Goal: Task Accomplishment & Management: Complete application form

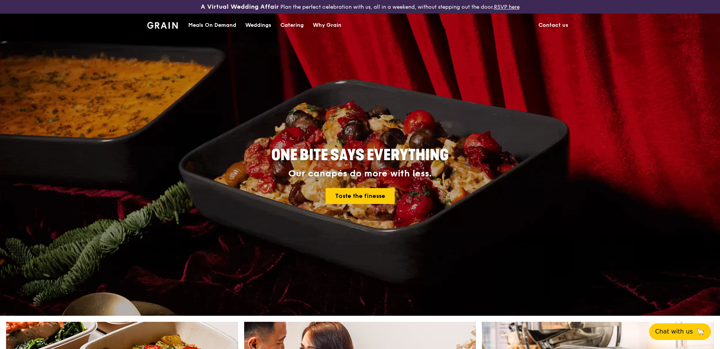
click at [221, 24] on div "Meals On Demand" at bounding box center [212, 25] width 48 height 23
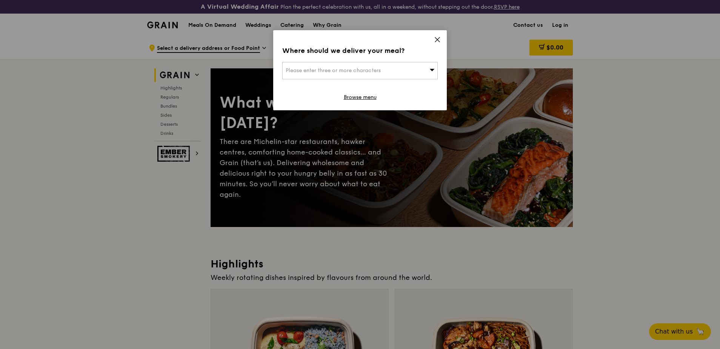
click at [435, 39] on icon at bounding box center [437, 39] width 7 height 7
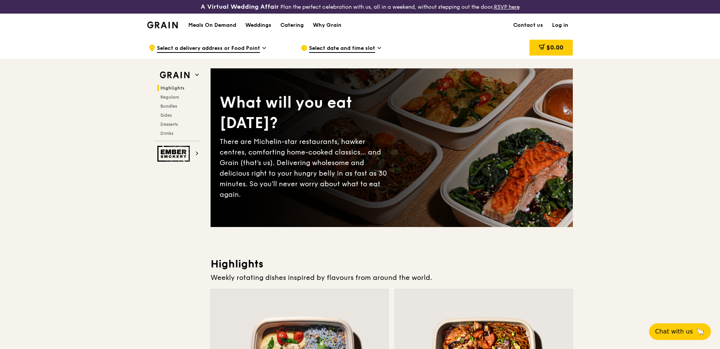
click at [159, 22] on img at bounding box center [162, 25] width 31 height 7
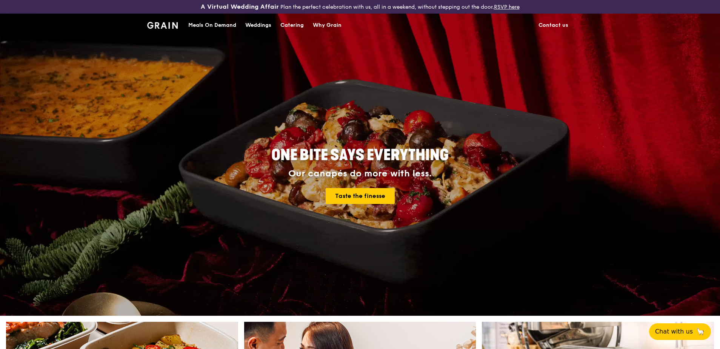
drag, startPoint x: 290, startPoint y: 23, endPoint x: 298, endPoint y: 23, distance: 7.5
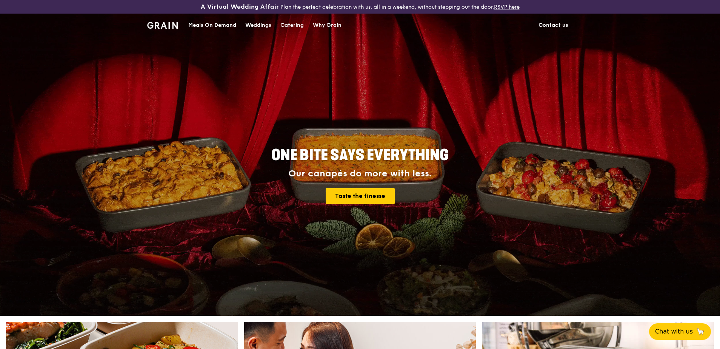
click at [290, 23] on div "Catering" at bounding box center [291, 25] width 23 height 23
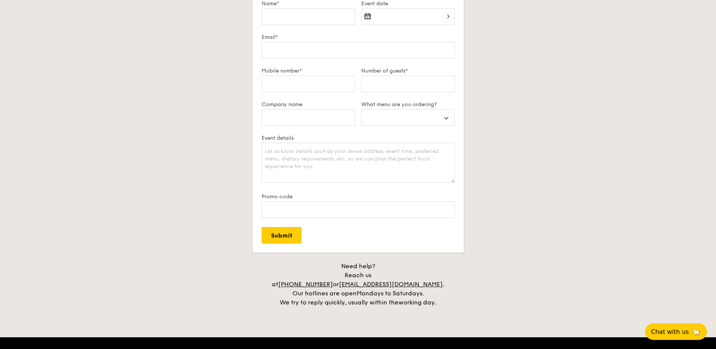
scroll to position [1359, 0]
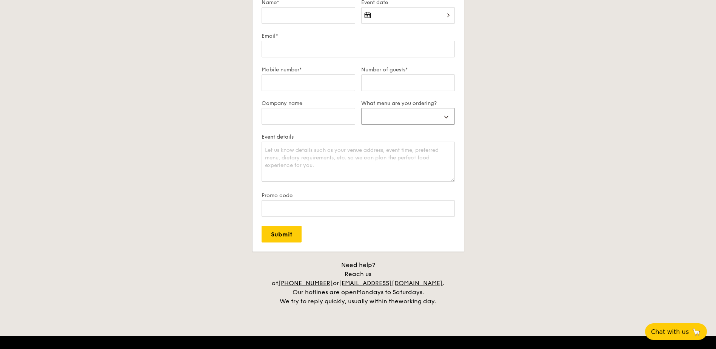
click at [446, 118] on select "Buffet Mini Buffet High Tea Canapés Meal Boxes Wedding" at bounding box center [408, 116] width 94 height 17
select select "highTea"
click at [361, 108] on select "Buffet Mini Buffet High Tea Canapés Meal Boxes Wedding" at bounding box center [408, 116] width 94 height 17
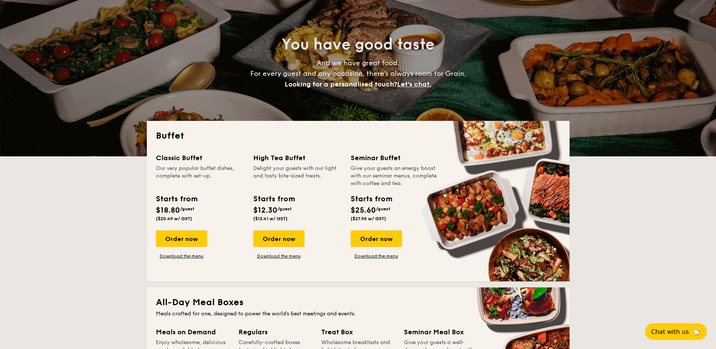
scroll to position [151, 0]
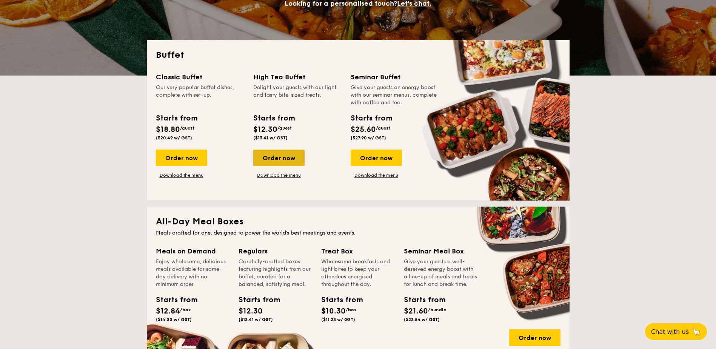
click at [281, 158] on div "Order now" at bounding box center [278, 157] width 51 height 17
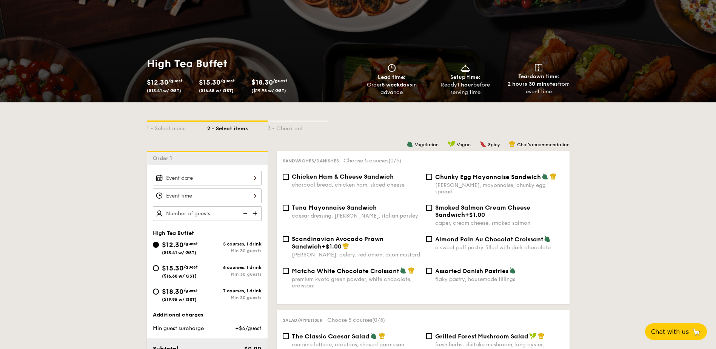
scroll to position [94, 0]
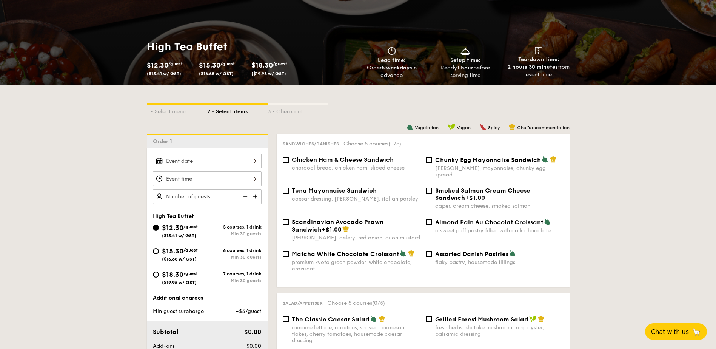
drag, startPoint x: 26, startPoint y: 119, endPoint x: 9, endPoint y: 123, distance: 17.9
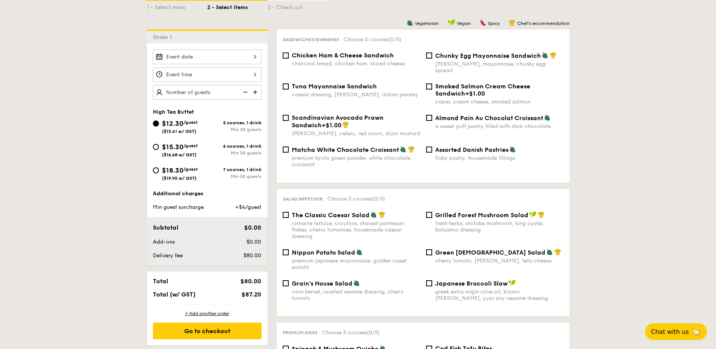
scroll to position [0, 0]
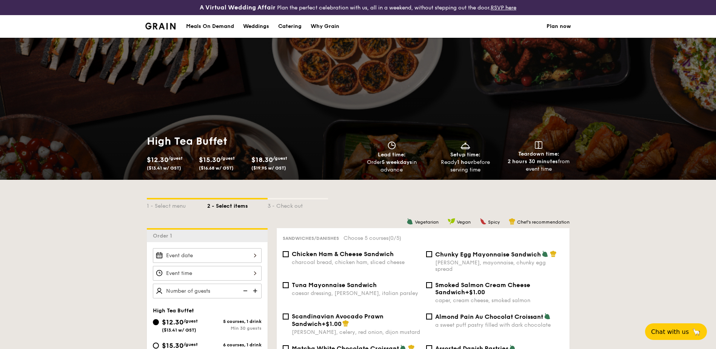
select select
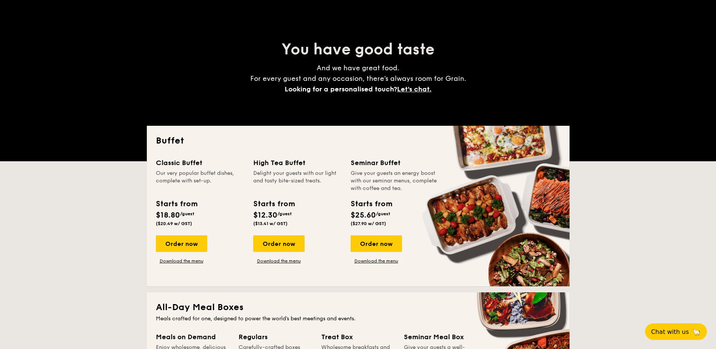
scroll to position [151, 0]
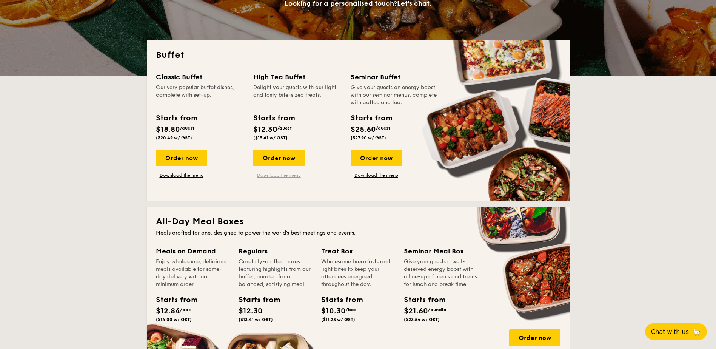
click at [281, 174] on link "Download the menu" at bounding box center [278, 175] width 51 height 6
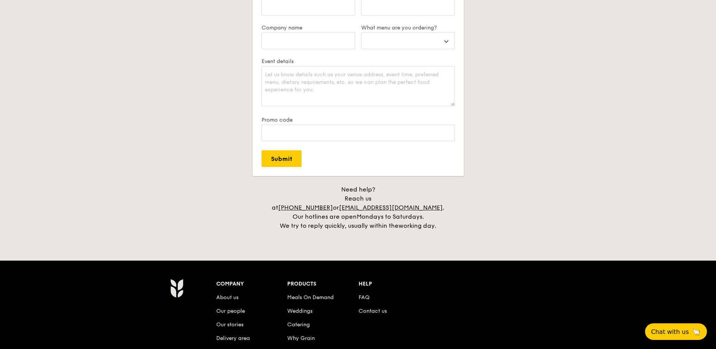
scroll to position [1283, 0]
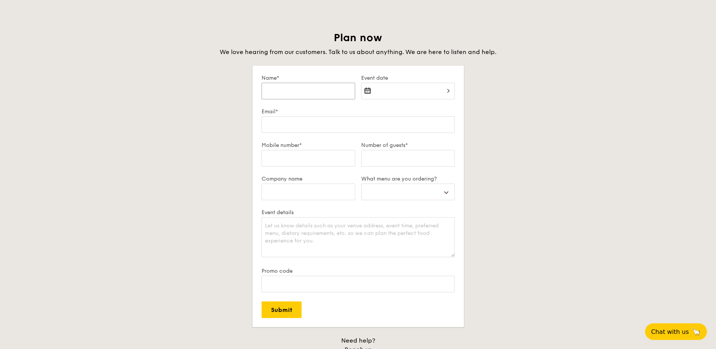
click at [296, 88] on input "Name*" at bounding box center [309, 91] width 94 height 17
type input "[PERSON_NAME][MEDICAL_DATA]"
type input "[PERSON_NAME][EMAIL_ADDRESS][PERSON_NAME][DOMAIN_NAME]"
type input "64156049"
type input "Glencore Singapore Pte Ltd"
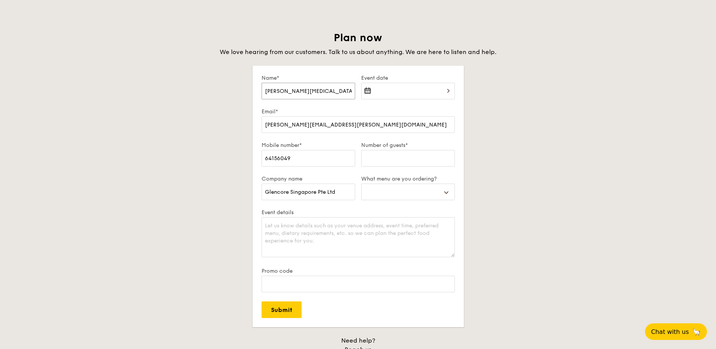
select select
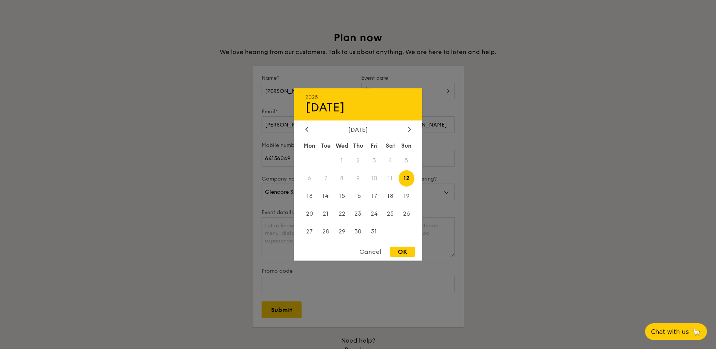
click at [368, 89] on div "2025 Oct [DATE] Tue Wed Thu Fri Sat Sun 1 2 3 4 5 6 7 8 9 10 11 12 13 14 15 16 …" at bounding box center [408, 96] width 94 height 26
click at [341, 194] on span "15" at bounding box center [342, 196] width 16 height 16
click at [402, 252] on div "OK" at bounding box center [402, 252] width 25 height 10
type input "[DATE]"
select select
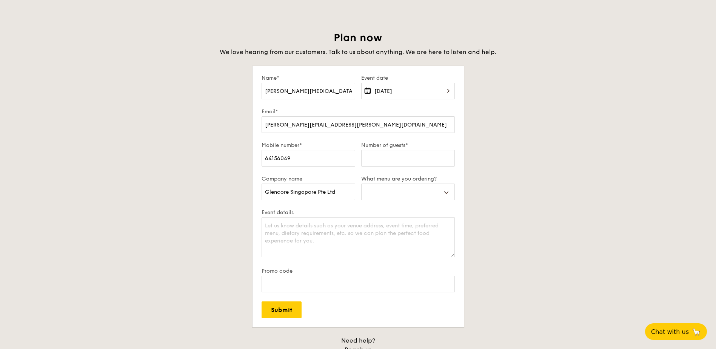
click at [401, 160] on input "Number of guests*" at bounding box center [408, 158] width 94 height 17
type input "3"
select select
type input "30"
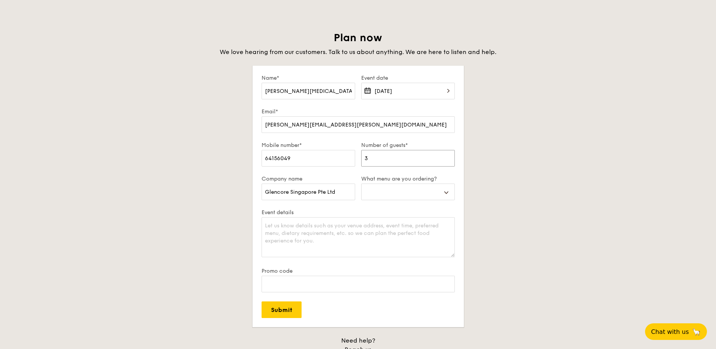
select select
type input "30"
click at [510, 180] on div "Plan now We love hearing from our customers. Talk to us about anything. We are …" at bounding box center [358, 206] width 423 height 350
click at [448, 190] on select "Buffet Mini Buffet High Tea Canapés Meal Boxes Wedding" at bounding box center [408, 191] width 94 height 17
select select "highTea"
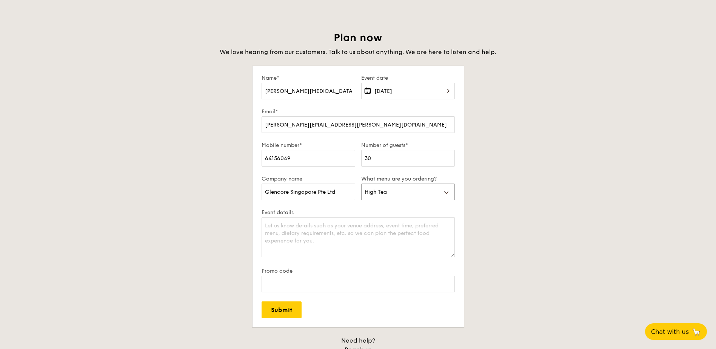
click at [361, 183] on select "Buffet Mini Buffet High Tea Canapés Meal Boxes Wedding" at bounding box center [408, 191] width 94 height 17
click at [284, 227] on textarea "Event details" at bounding box center [358, 237] width 193 height 40
click at [387, 226] on textarea "I am interested in the High Tea Buffet - Dim sum. Do I place my order here?" at bounding box center [358, 237] width 193 height 40
click at [440, 226] on textarea "I am interested in the High Tea Buffet - Dim sum 5 courses + 1 drink. Do I plac…" at bounding box center [358, 237] width 193 height 40
click at [440, 225] on textarea "I am interested in the High Tea Buffet - Dim sum 5 courses + 1 drink. Do I plac…" at bounding box center [358, 237] width 193 height 40
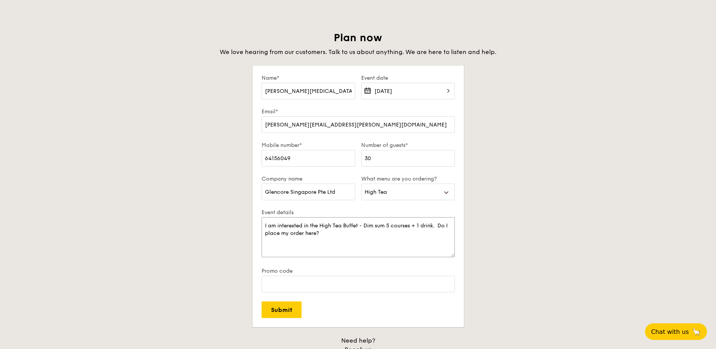
click at [339, 236] on textarea "I am interested in the High Tea Buffet - Dim sum 5 courses + 1 drink. Do I plac…" at bounding box center [358, 237] width 193 height 40
click at [332, 234] on textarea "I am interested in the High Tea Buffet - Dim sum 5 courses + 1 drink. Do I plac…" at bounding box center [358, 237] width 193 height 40
drag, startPoint x: 442, startPoint y: 225, endPoint x: 446, endPoint y: 232, distance: 8.8
click at [446, 232] on textarea "I am interested in the High Tea Buffet - Dim sum 5 courses + 1 drink. Do I plac…" at bounding box center [358, 237] width 193 height 40
drag, startPoint x: 287, startPoint y: 248, endPoint x: 249, endPoint y: 250, distance: 37.8
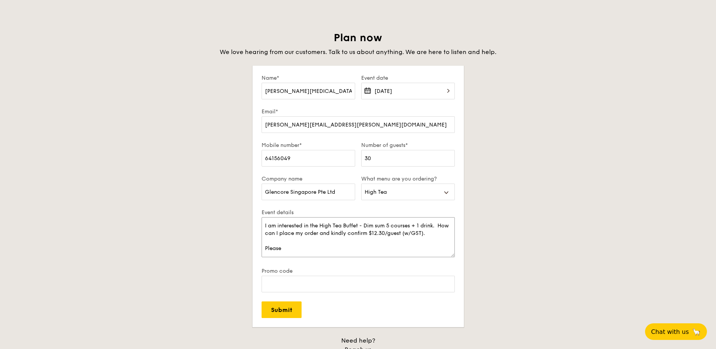
click at [249, 250] on div "Plan now We love hearing from our customers. Talk to us about anything. We are …" at bounding box center [358, 206] width 423 height 350
type textarea "I am interested in the High Tea Buffet - Dim sum 5 courses + 1 drink. How can I…"
drag, startPoint x: 306, startPoint y: 160, endPoint x: 218, endPoint y: 162, distance: 87.6
click at [218, 162] on div "Plan now We love hearing from our customers. Talk to us about anything. We are …" at bounding box center [358, 206] width 423 height 350
type input "88791735"
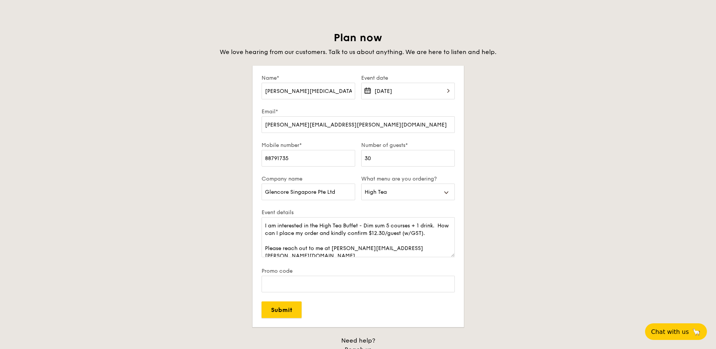
drag, startPoint x: 275, startPoint y: 309, endPoint x: 469, endPoint y: 247, distance: 203.7
click at [498, 290] on div "Plan now We love hearing from our customers. Talk to us about anything. We are …" at bounding box center [358, 206] width 423 height 350
drag, startPoint x: 452, startPoint y: 226, endPoint x: 296, endPoint y: 232, distance: 156.4
click at [296, 232] on textarea "I am interested in the High Tea Buffet - Dim sum 5 courses + 1 drink. How can I…" at bounding box center [358, 237] width 193 height 40
type textarea "I am interested in the High Tea Buffet - Dim sum 5 courses + 1 drink. Where can…"
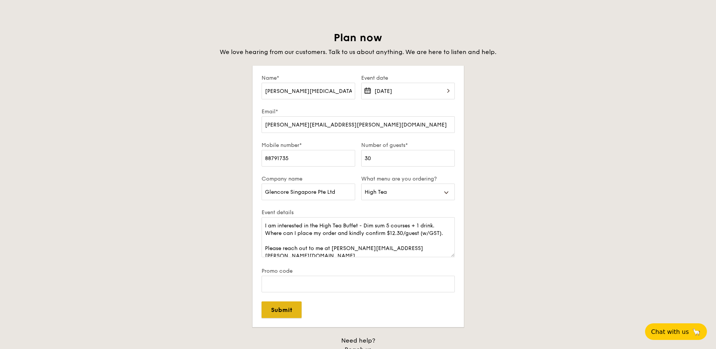
click at [290, 313] on input "Submit" at bounding box center [282, 309] width 40 height 17
select select
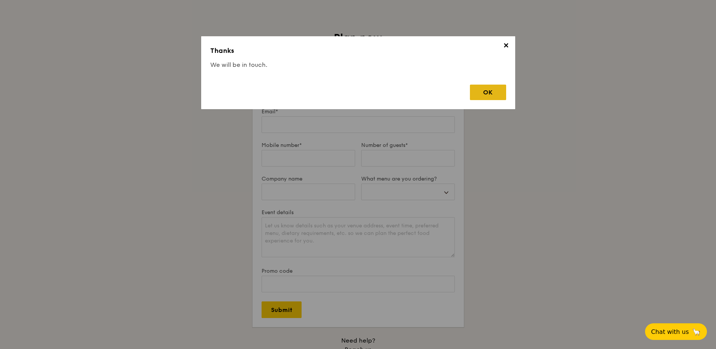
click at [483, 93] on div "OK" at bounding box center [488, 92] width 36 height 15
